Goal: Communication & Community: Answer question/provide support

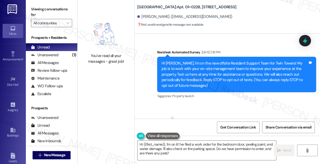
click at [53, 55] on div "Unanswered" at bounding box center [44, 54] width 27 height 5
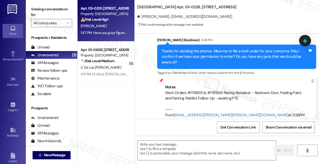
type textarea "Fetching suggested responses. Please feel free to read through the conversation…"
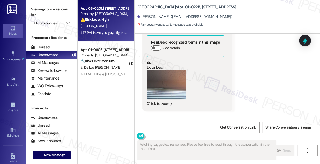
scroll to position [4259, 0]
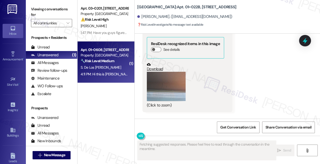
click at [118, 71] on div "4:11 PM: Hi this is [PERSON_NAME] with unit 608. I have been trying to call to …" at bounding box center [104, 74] width 49 height 6
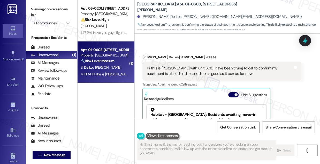
scroll to position [9, 0]
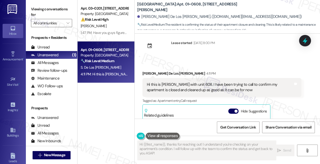
click at [185, 86] on div "Hi this is [PERSON_NAME] with unit 608. I have been trying to call to confirm m…" at bounding box center [220, 87] width 146 height 11
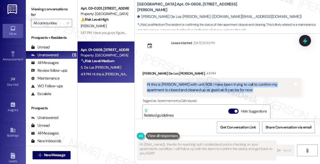
click at [185, 86] on div "Hi this is [PERSON_NAME] with unit 608. I have been trying to call to confirm m…" at bounding box center [220, 87] width 146 height 11
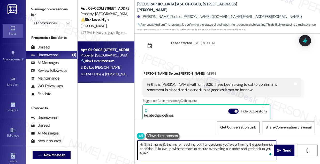
drag, startPoint x: 194, startPoint y: 149, endPoint x: 241, endPoint y: 150, distance: 47.9
click at [241, 150] on textarea "Hi {{first_name}}, thanks for reaching out! I understand you're confirming the …" at bounding box center [207, 149] width 139 height 19
click at [228, 146] on textarea "Hi {{first_name}}, thanks for reaching out! I understand you're confirming the …" at bounding box center [207, 149] width 139 height 19
type textarea "Hi {{first_name}}, thanks for reaching out! I understand you're confirming the …"
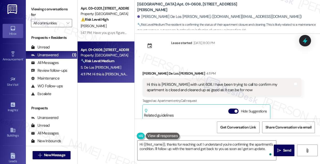
click at [191, 89] on div "Hi this is [PERSON_NAME] with unit 608. I have been trying to call to confirm m…" at bounding box center [220, 87] width 146 height 11
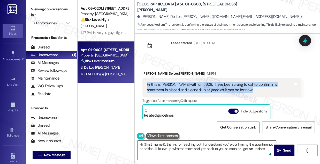
click at [191, 89] on div "Hi this is [PERSON_NAME] with unit 608. I have been trying to call to confirm m…" at bounding box center [220, 87] width 146 height 11
click at [204, 87] on div "Hi this is [PERSON_NAME] with unit 608. I have been trying to call to confirm m…" at bounding box center [220, 87] width 146 height 11
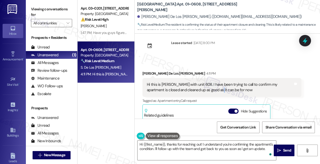
click at [204, 87] on div "Hi this is [PERSON_NAME] with unit 608. I have been trying to call to confirm m…" at bounding box center [220, 87] width 146 height 11
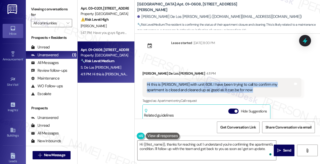
click at [204, 87] on div "Hi this is [PERSON_NAME] with unit 608. I have been trying to call to confirm m…" at bounding box center [220, 87] width 146 height 11
click at [65, 10] on label "Viewing conversations for" at bounding box center [51, 12] width 41 height 14
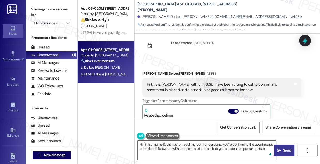
click at [291, 150] on span "Send" at bounding box center [287, 149] width 10 height 5
click at [221, 82] on div "Hi this is [PERSON_NAME] with unit 608. I have been trying to call to confirm m…" at bounding box center [220, 87] width 146 height 11
type textarea "Hi {{first_name}}, thanks for reaching out! I understand you're confirming the …"
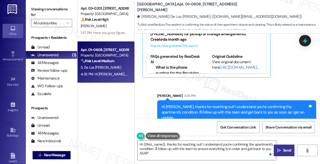
scroll to position [121, 0]
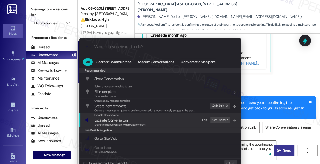
click at [152, 119] on div "Escalate Conversation Escalate Conversation Share this conversation with proper…" at bounding box center [160, 120] width 151 height 14
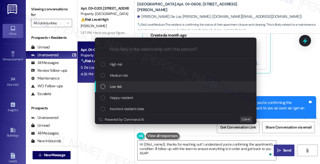
click at [122, 87] on div "Low risk" at bounding box center [176, 87] width 151 height 6
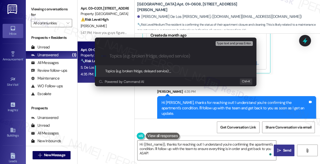
paste input "Request for Confirmation – Unit 608 Closure and Cleanup Status"
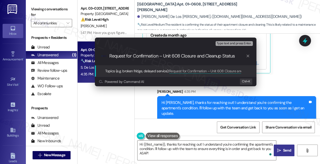
click at [161, 56] on input "Request for Confirmation – Unit 608 Closure and Cleanup Status" at bounding box center [178, 55] width 136 height 5
type input "Request for Confirmation – Unit 608 Closure and Cleanup Status"
click at [279, 75] on div "Escalate Conversation Low risk Topics (e.g. broken fridge, delayed service) Any…" at bounding box center [160, 82] width 320 height 164
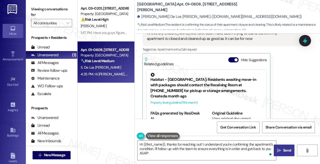
scroll to position [27, 0]
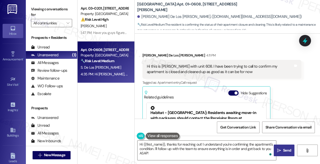
click at [228, 63] on div "Hi this is [PERSON_NAME] with unit 608. I have been trying to call to confirm m…" at bounding box center [222, 69] width 159 height 19
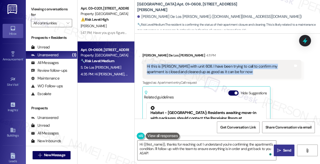
click at [228, 63] on div "Hi this is [PERSON_NAME] with unit 608. I have been trying to call to confirm m…" at bounding box center [222, 69] width 159 height 19
click at [243, 66] on div "Hi this is [PERSON_NAME] with unit 608. I have been trying to call to confirm m…" at bounding box center [220, 69] width 146 height 11
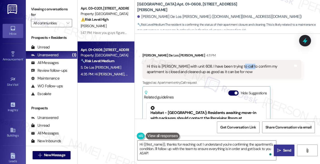
click at [243, 66] on div "Hi this is [PERSON_NAME] with unit 608. I have been trying to call to confirm m…" at bounding box center [220, 69] width 146 height 11
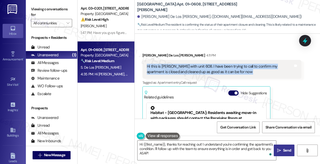
click at [243, 66] on div "Hi this is [PERSON_NAME] with unit 608. I have been trying to call to confirm m…" at bounding box center [220, 69] width 146 height 11
click at [304, 43] on icon at bounding box center [305, 40] width 9 height 9
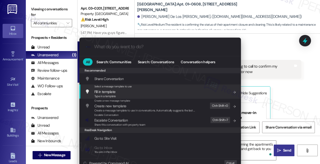
click at [261, 53] on div ".cls-1{fill:#0a055f;}.cls-2{fill:#0cc4c4;} resideskLogoBlueOrange All Search: C…" at bounding box center [160, 82] width 320 height 164
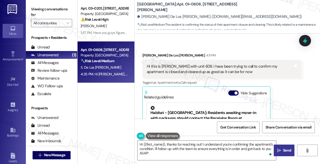
click at [243, 65] on div "Hi this is [PERSON_NAME] with unit 608. I have been trying to call to confirm m…" at bounding box center [220, 69] width 146 height 11
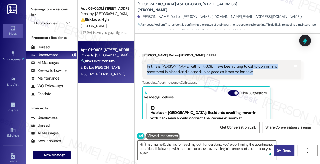
click at [243, 65] on div "Hi this is [PERSON_NAME] with unit 608. I have been trying to call to confirm m…" at bounding box center [220, 69] width 146 height 11
copy div "Hi this is [PERSON_NAME] with unit 608. I have been trying to call to confirm m…"
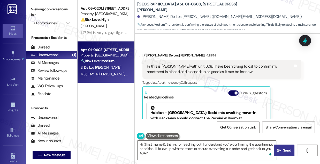
click at [53, 13] on label "Viewing conversations for" at bounding box center [51, 12] width 41 height 14
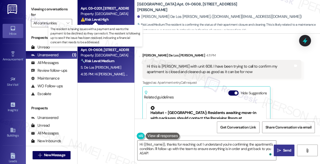
click at [107, 17] on strong "⚠️ Risk Level: High" at bounding box center [95, 19] width 28 height 5
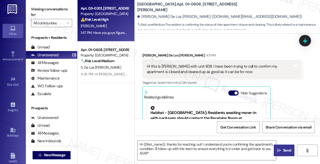
type textarea "Fetching suggested responses. Please feel free to read through the conversation…"
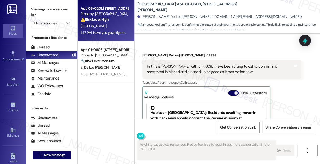
click at [106, 90] on div "Apt. 03~0201, [STREET_ADDRESS][GEOGRAPHIC_DATA][US_STATE][STREET_ADDRESS] Prope…" at bounding box center [106, 63] width 57 height 127
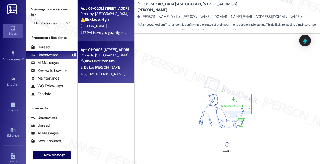
click at [107, 66] on div "S. De Los [PERSON_NAME]" at bounding box center [104, 67] width 49 height 6
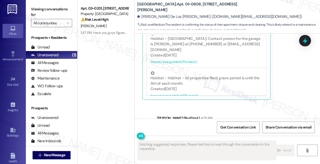
scroll to position [127, 0]
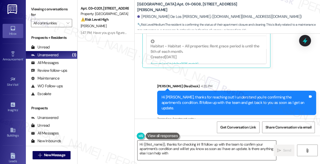
type textarea "Hi {{first_name}}, thanks for checking in! I'll follow up with the team to conf…"
click at [182, 146] on textarea "Hi {{first_name}}, thanks for checking in! I'll follow up with the team to conf…" at bounding box center [207, 149] width 139 height 19
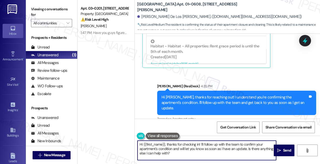
click at [182, 146] on textarea "Hi {{first_name}}, thanks for checking in! I'll follow up with the team to conf…" at bounding box center [207, 149] width 139 height 19
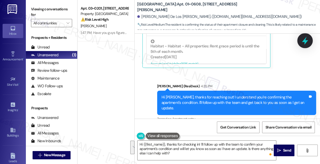
click at [310, 38] on div at bounding box center [306, 40] width 16 height 15
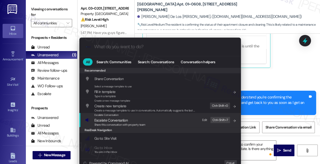
click at [158, 118] on div "Escalate Conversation Escalate Conversation Share this conversation with proper…" at bounding box center [160, 120] width 151 height 14
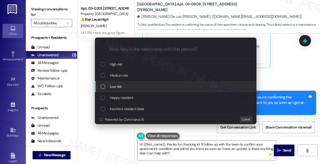
click at [125, 86] on div "Low risk" at bounding box center [176, 87] width 151 height 6
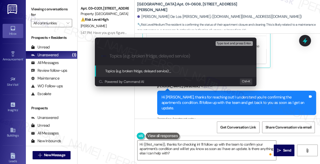
paste input "Request for Confirmation – Unit 608 Closure and Cleanup Status"
type input "Request for Confirmation – Unit 608 Closure and Cleanup Status"
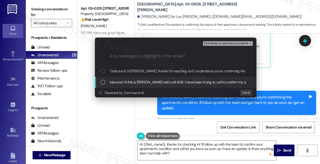
click at [174, 77] on div "Inbound: Hi this is [PERSON_NAME] with unit 608. I have been trying to call to …" at bounding box center [176, 82] width 162 height 11
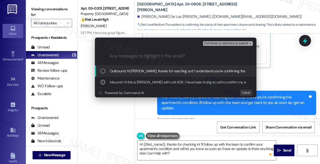
click at [220, 40] on div "Ctrl+Enter or click here to submit" at bounding box center [228, 43] width 51 height 7
click at [217, 42] on span "Ctrl+Enter or click here to submit" at bounding box center [226, 44] width 44 height 4
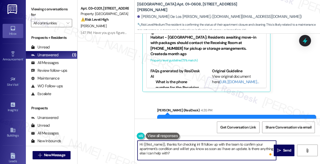
scroll to position [80, 0]
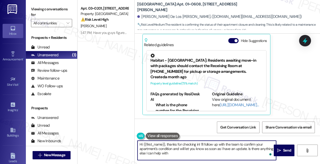
type textarea "Hi {{first_name}}, thanks for checking in! I'll follow up with the team to conf…"
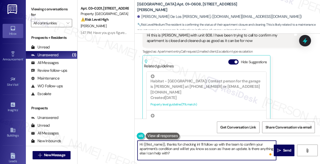
scroll to position [63, 0]
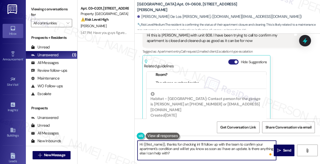
click at [233, 62] on button "Hide Suggestions" at bounding box center [233, 61] width 10 height 5
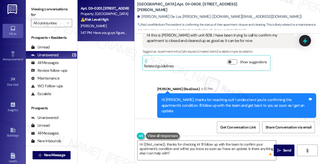
click at [119, 26] on div "[PERSON_NAME]" at bounding box center [104, 26] width 49 height 6
type textarea "Hi {{first_name}}, thanks for checking in! I'll follow up with the team to conf…"
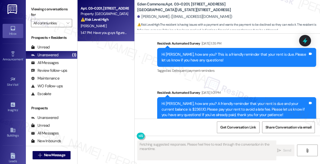
scroll to position [8218, 0]
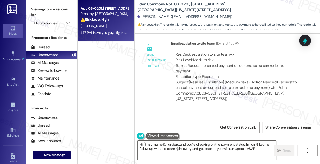
type textarea "Hi {{first_name}}, I understand you're checking on the payment status. I'm on i…"
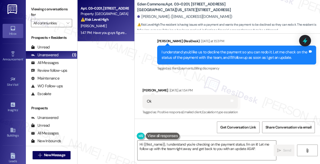
scroll to position [8123, 0]
